Goal: Information Seeking & Learning: Compare options

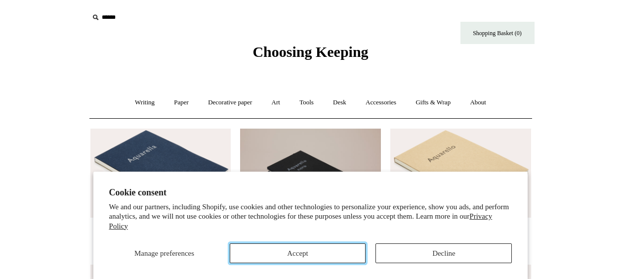
click at [294, 259] on button "Accept" at bounding box center [298, 253] width 136 height 20
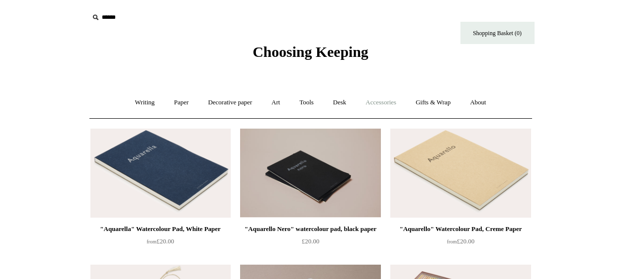
click at [377, 104] on link "Accessories +" at bounding box center [381, 102] width 48 height 26
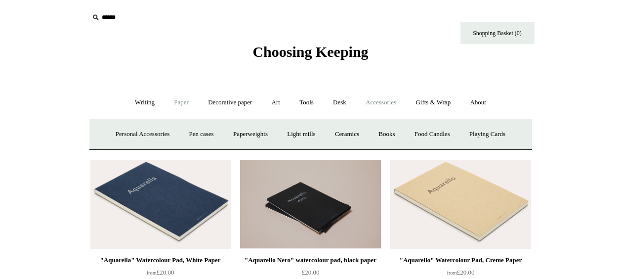
click at [169, 105] on link "Paper +" at bounding box center [181, 102] width 33 height 26
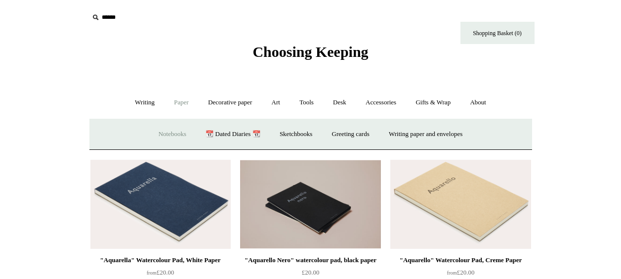
click at [168, 121] on link "Notebooks +" at bounding box center [172, 134] width 45 height 26
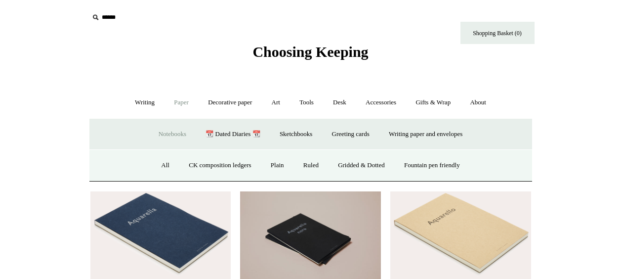
click at [168, 131] on link "Notebooks -" at bounding box center [172, 134] width 45 height 26
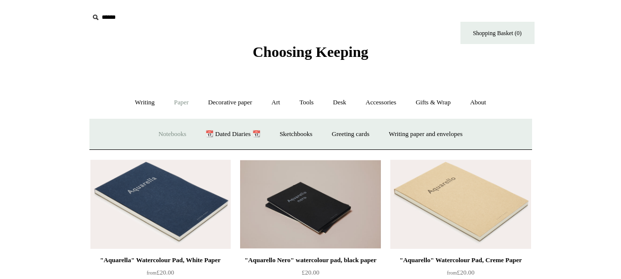
click at [168, 131] on link "Notebooks +" at bounding box center [172, 134] width 45 height 26
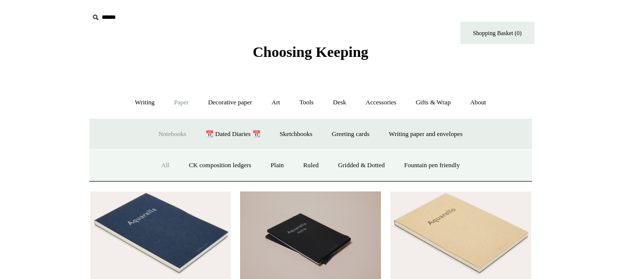
click at [161, 168] on link "All" at bounding box center [165, 165] width 26 height 26
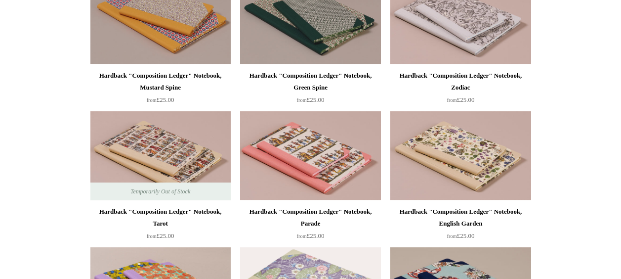
scroll to position [378, 0]
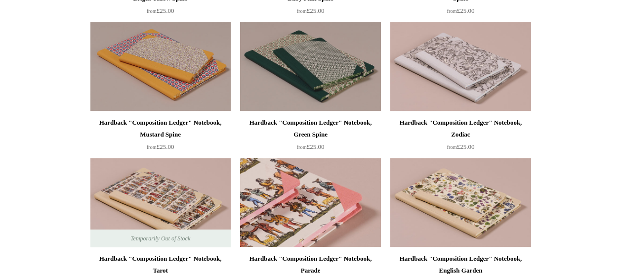
click at [340, 210] on img at bounding box center [310, 202] width 140 height 89
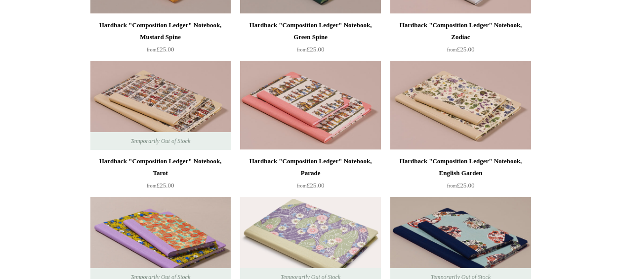
scroll to position [477, 0]
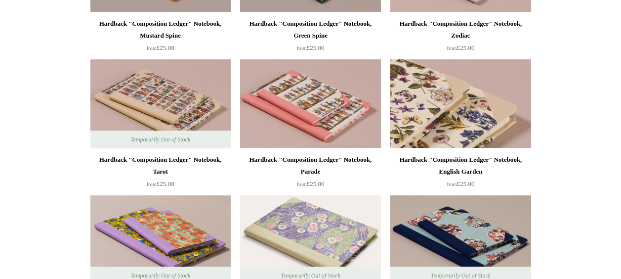
click at [469, 119] on img at bounding box center [460, 103] width 140 height 89
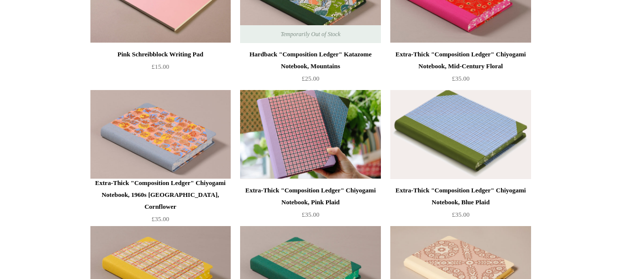
scroll to position [1272, 0]
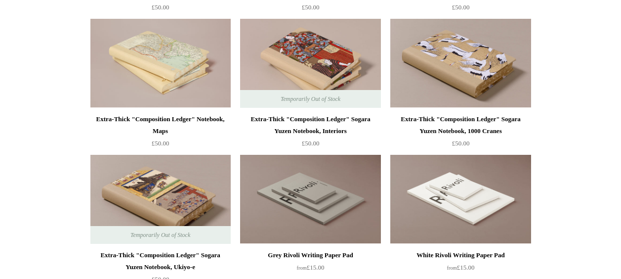
scroll to position [1608, 0]
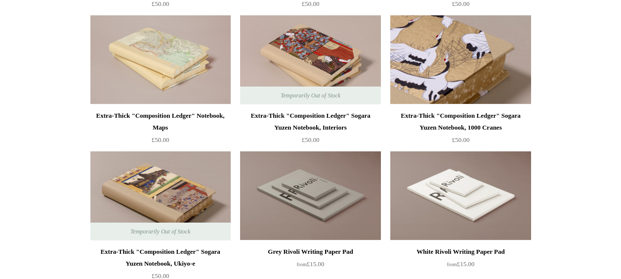
click at [506, 63] on img at bounding box center [460, 59] width 140 height 89
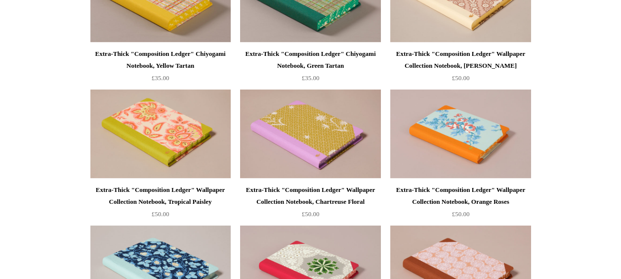
scroll to position [1113, 0]
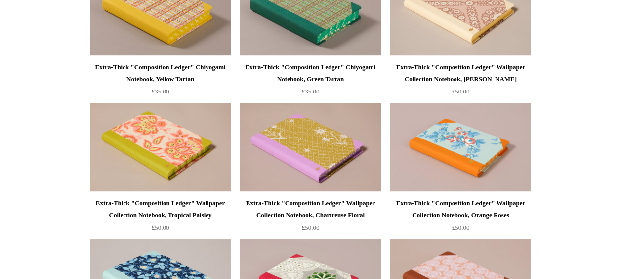
click at [506, 76] on div "Extra-Thick "Composition Ledger" Wallpaper Collection Notebook, [PERSON_NAME]" at bounding box center [460, 73] width 135 height 24
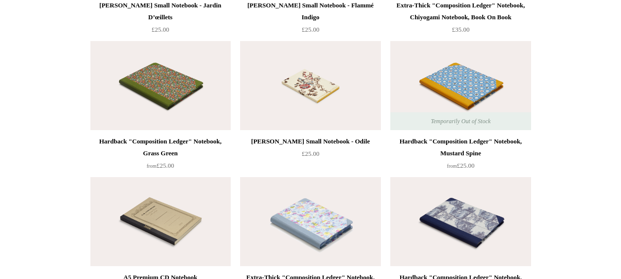
scroll to position [4231, 0]
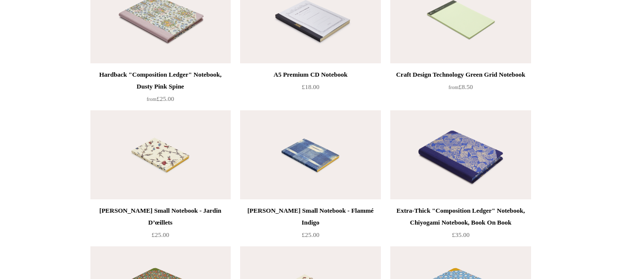
drag, startPoint x: 607, startPoint y: 194, endPoint x: 619, endPoint y: 192, distance: 12.0
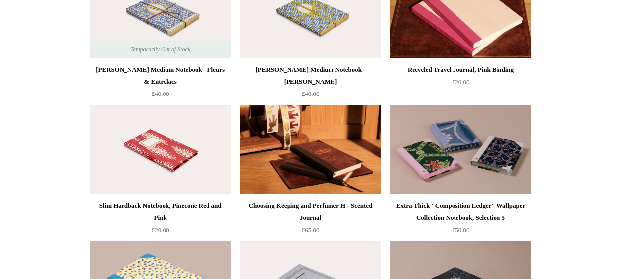
scroll to position [3844, 0]
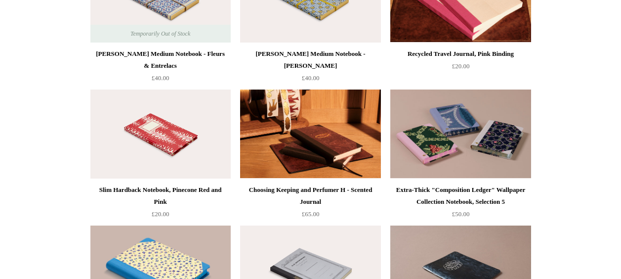
click at [462, 195] on div "Extra-Thick "Composition Ledger" Wallpaper Collection Notebook, Selection 5" at bounding box center [460, 196] width 135 height 24
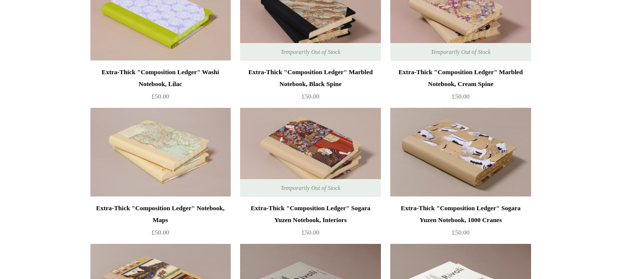
scroll to position [1535, 0]
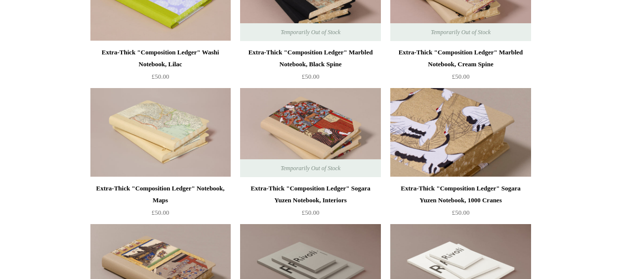
click at [496, 145] on img at bounding box center [460, 132] width 140 height 89
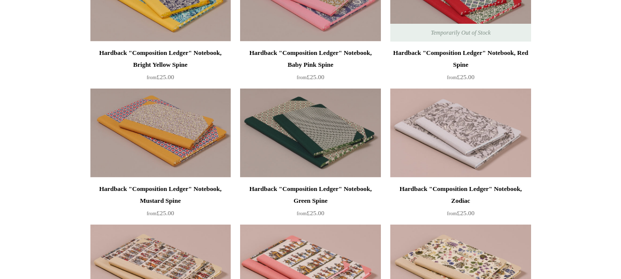
scroll to position [0, 0]
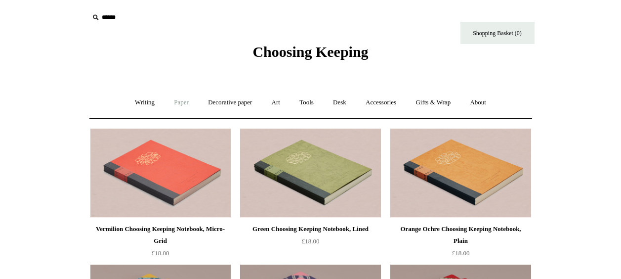
click at [176, 104] on link "Paper +" at bounding box center [181, 102] width 33 height 26
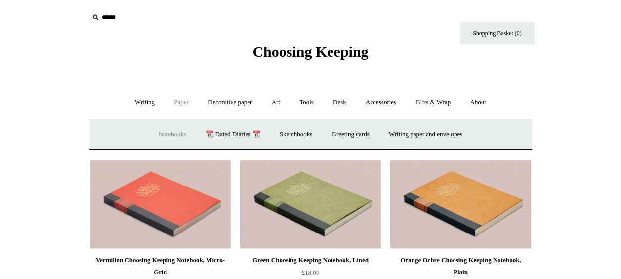
click at [168, 136] on link "Notebooks +" at bounding box center [172, 134] width 45 height 26
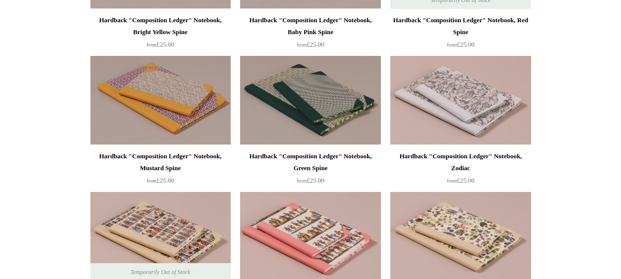
scroll to position [415, 0]
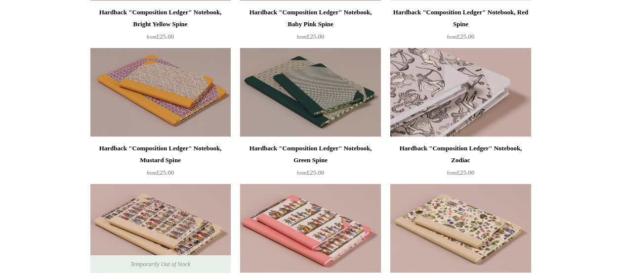
click at [509, 87] on img at bounding box center [460, 92] width 140 height 89
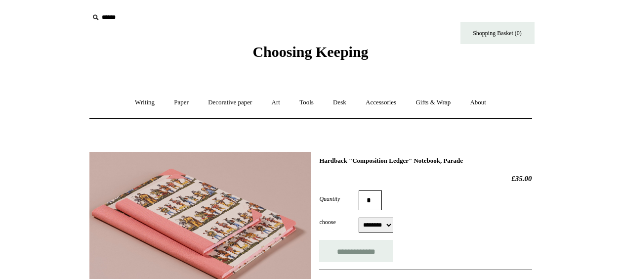
click at [460, 214] on form "**********" at bounding box center [425, 226] width 212 height 72
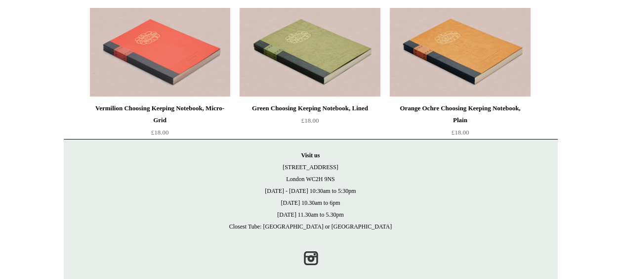
scroll to position [479, 0]
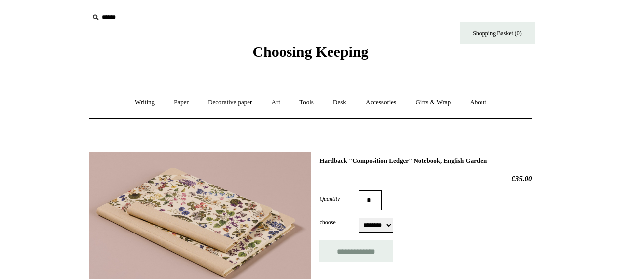
select select "********"
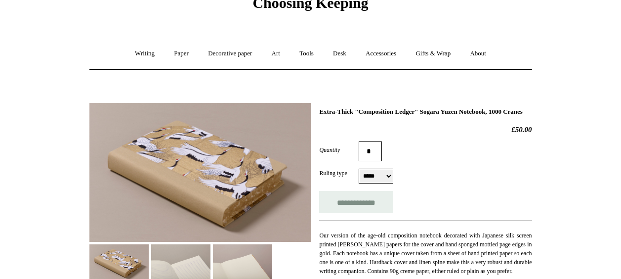
scroll to position [119, 0]
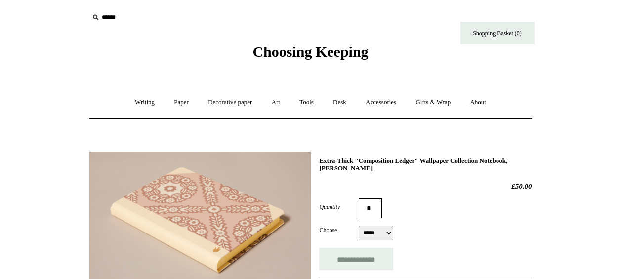
select select "*****"
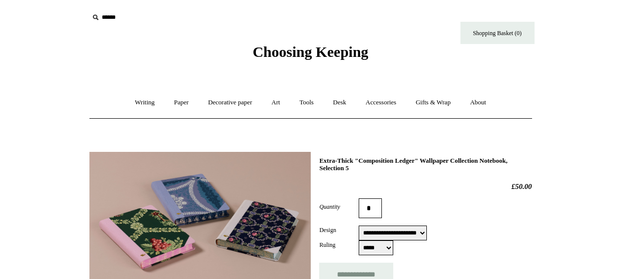
select select "**********"
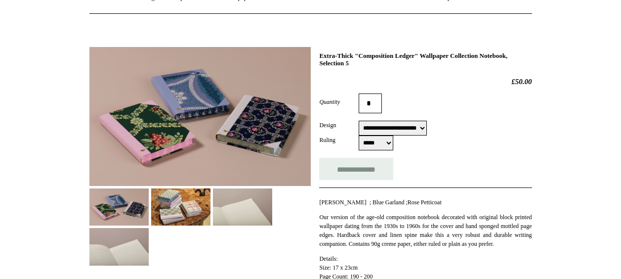
scroll to position [106, 0]
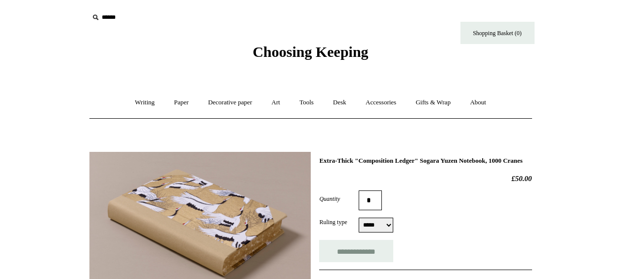
click at [419, 262] on div "**********" at bounding box center [425, 251] width 212 height 22
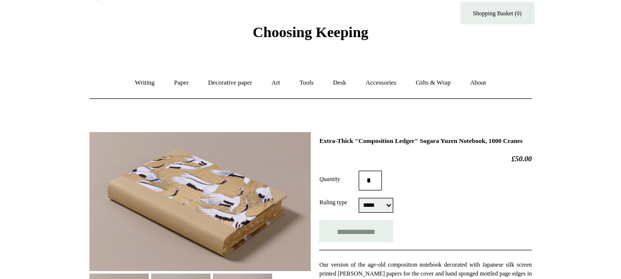
scroll to position [79, 0]
